Goal: Check status: Check status

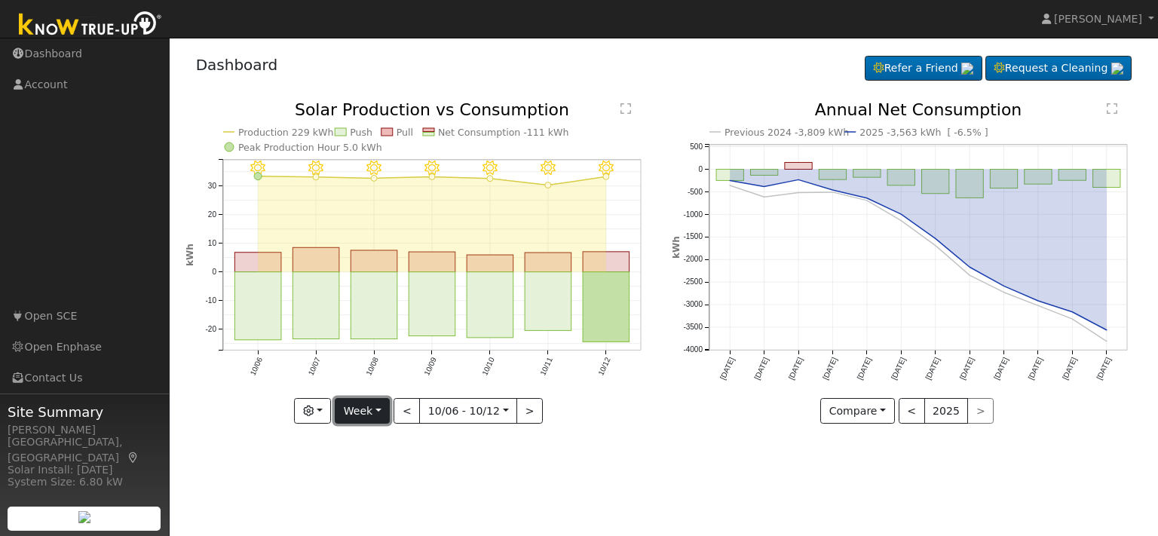
click at [379, 406] on button "Week" at bounding box center [362, 411] width 55 height 26
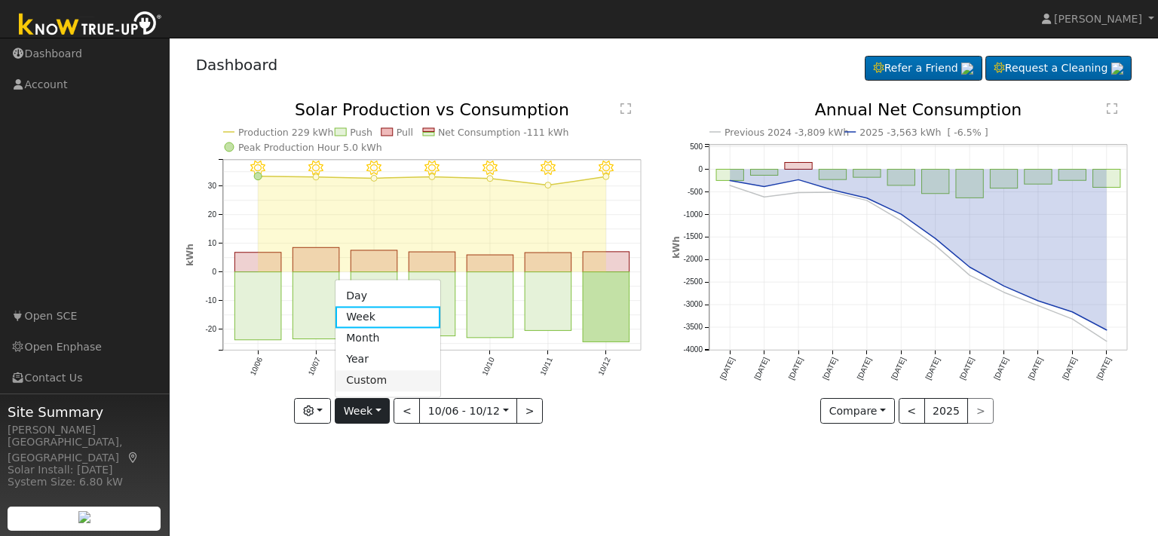
click at [387, 376] on link "Custom" at bounding box center [388, 380] width 105 height 21
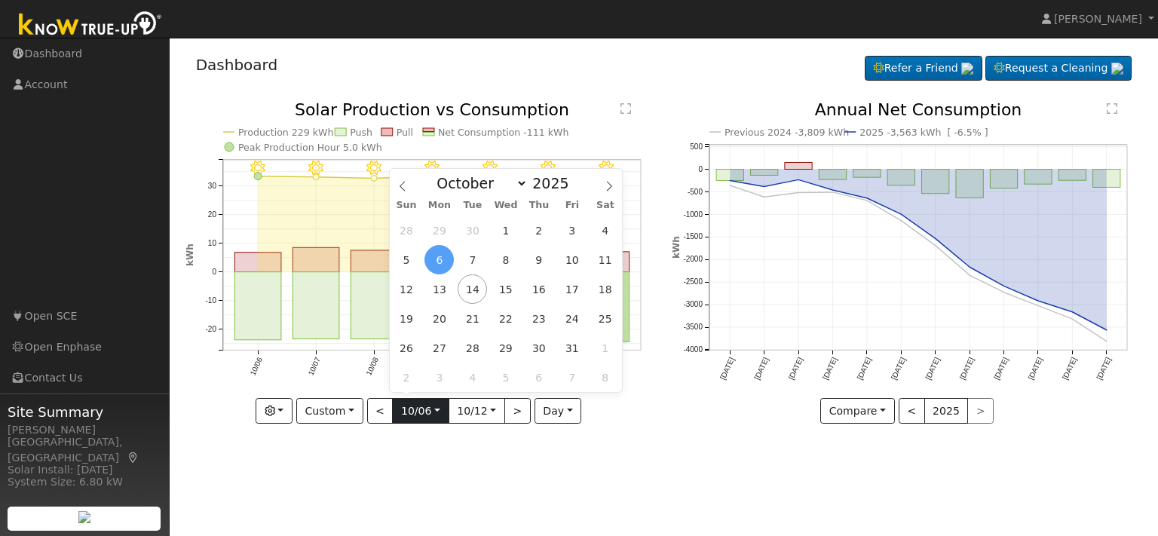
click at [436, 412] on input "[DATE]" at bounding box center [420, 411] width 55 height 24
click at [402, 187] on icon at bounding box center [402, 186] width 11 height 11
select select "8"
click at [567, 259] on span "12" at bounding box center [571, 259] width 29 height 29
type input "[DATE]"
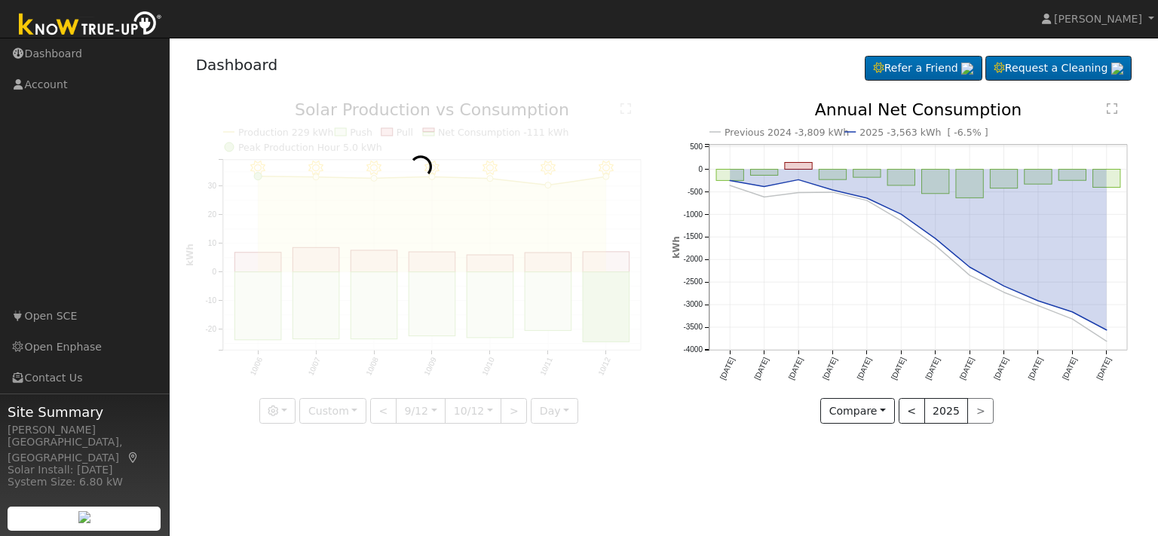
scroll to position [0, 11]
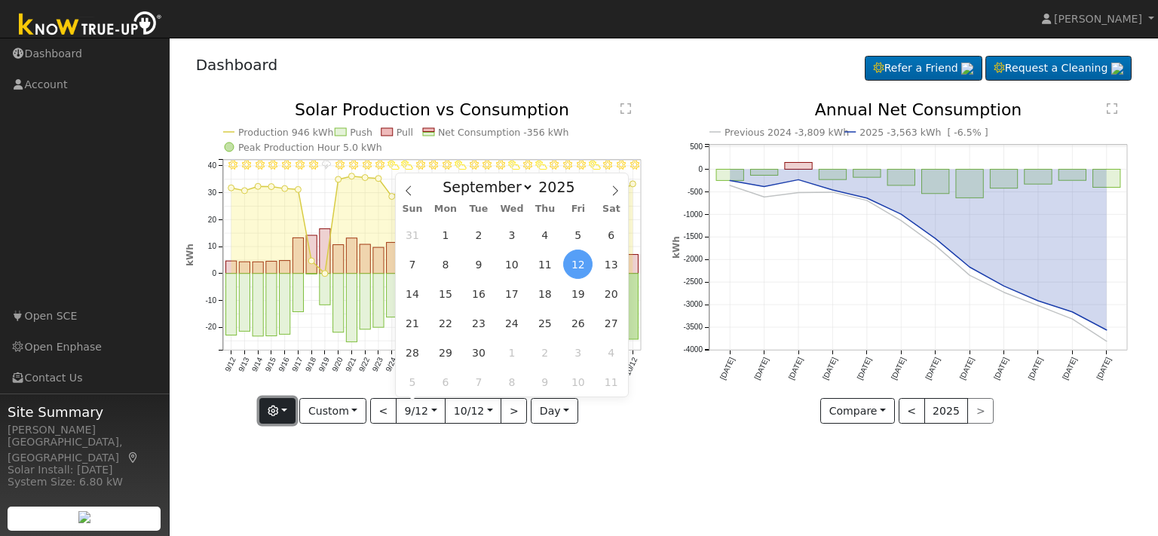
click at [290, 405] on button "button" at bounding box center [277, 411] width 37 height 26
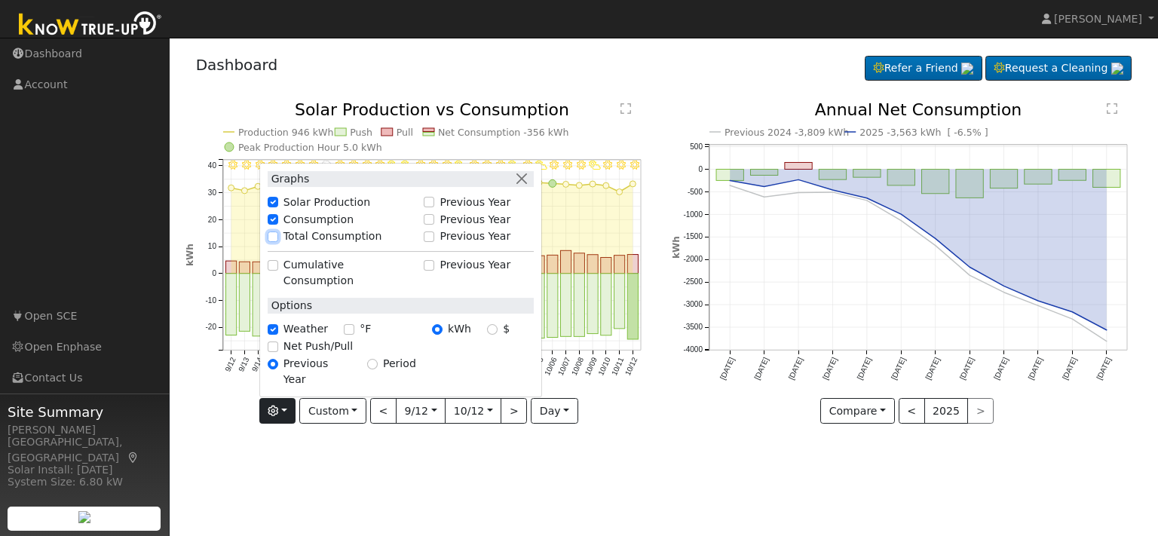
click at [277, 242] on input "Total Consumption" at bounding box center [273, 236] width 11 height 11
checkbox input "true"
click at [642, 474] on div "User Profile First name Last name Email Email Notifications No Emails No Emails…" at bounding box center [664, 287] width 989 height 498
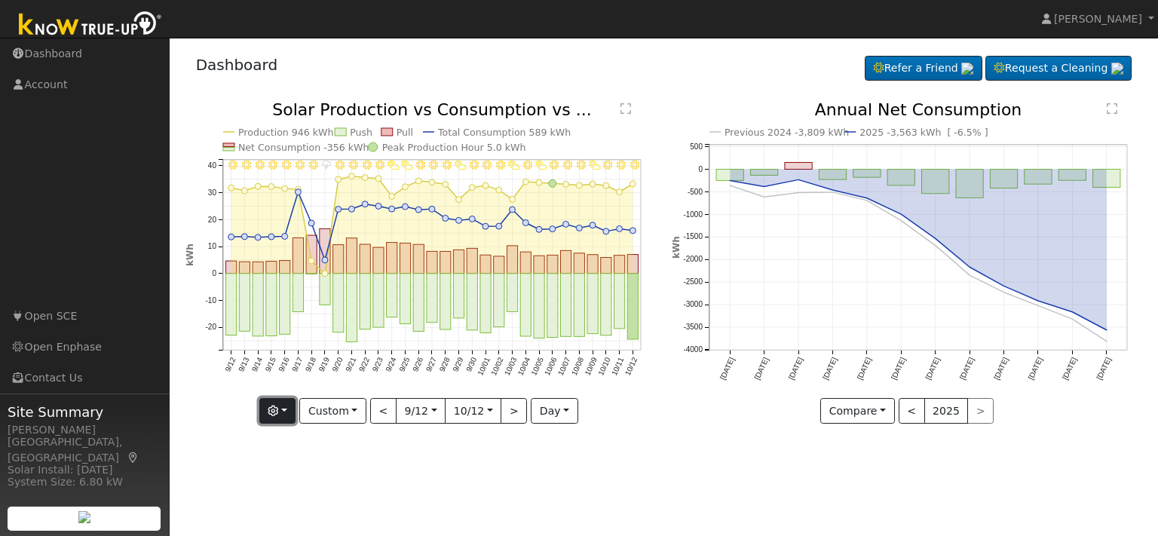
click at [292, 408] on button "button" at bounding box center [277, 411] width 37 height 26
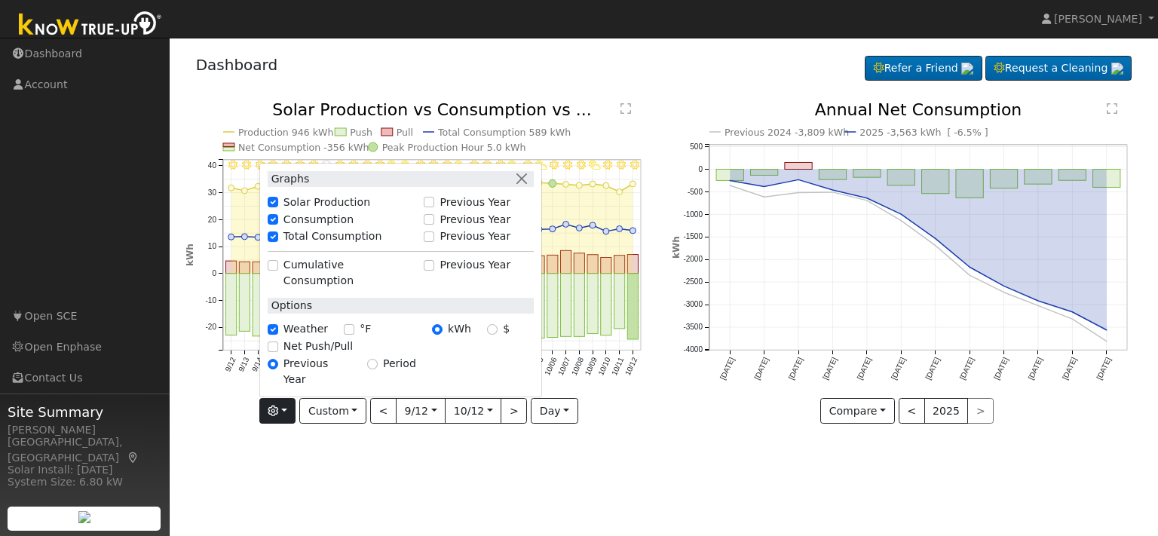
click at [321, 458] on div "User Profile First name Last name Email Email Notifications No Emails No Emails…" at bounding box center [664, 287] width 989 height 498
